Goal: Navigation & Orientation: Find specific page/section

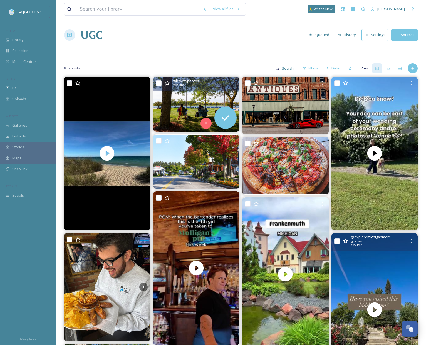
scroll to position [370, 0]
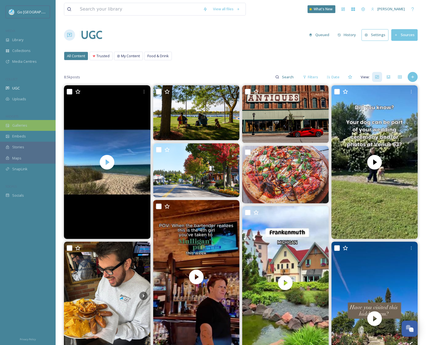
click at [18, 128] on div "Galleries" at bounding box center [28, 125] width 56 height 11
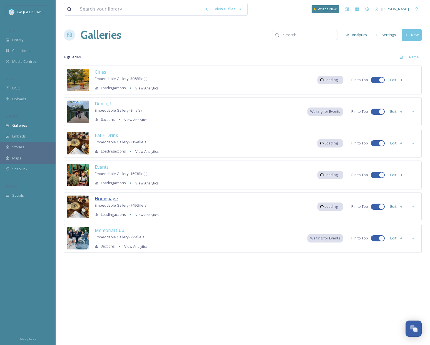
click at [105, 197] on span "Homepage" at bounding box center [106, 199] width 23 height 6
